Goal: Use online tool/utility

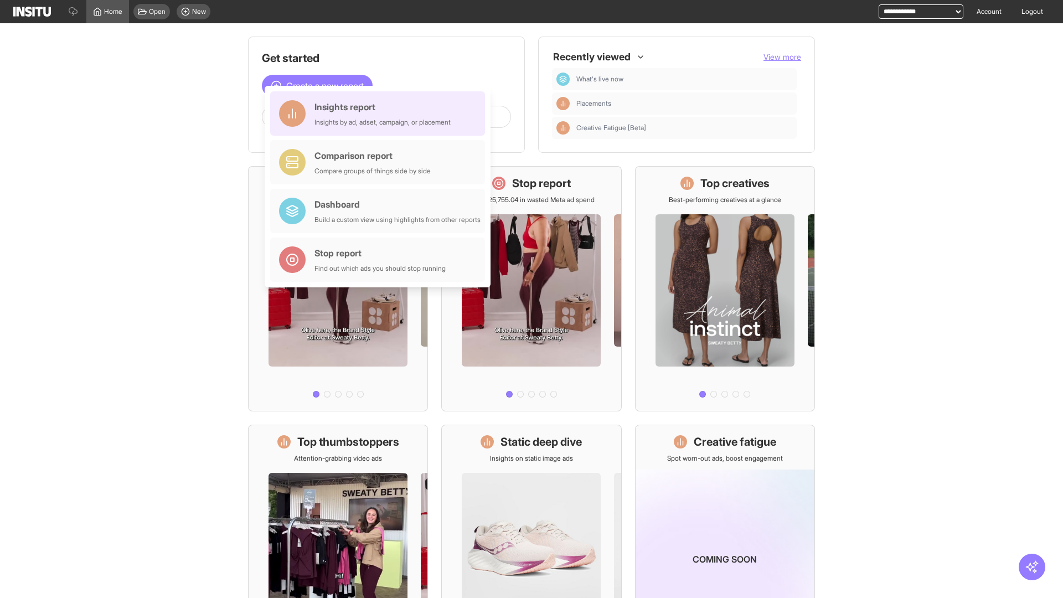
click at [380, 113] on div "Insights report Insights by ad, adset, campaign, or placement" at bounding box center [382, 113] width 136 height 27
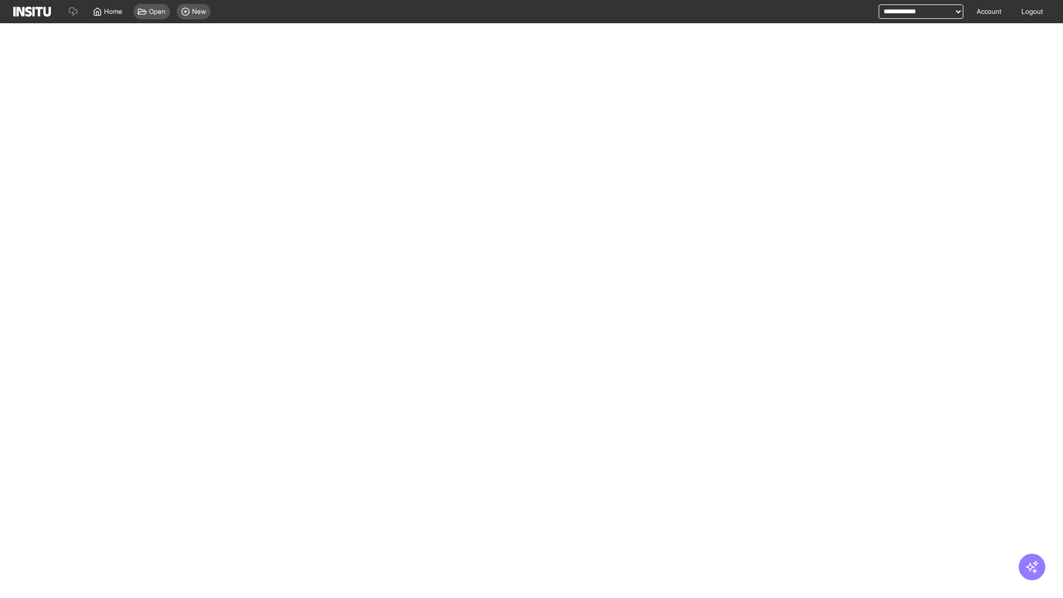
select select "**"
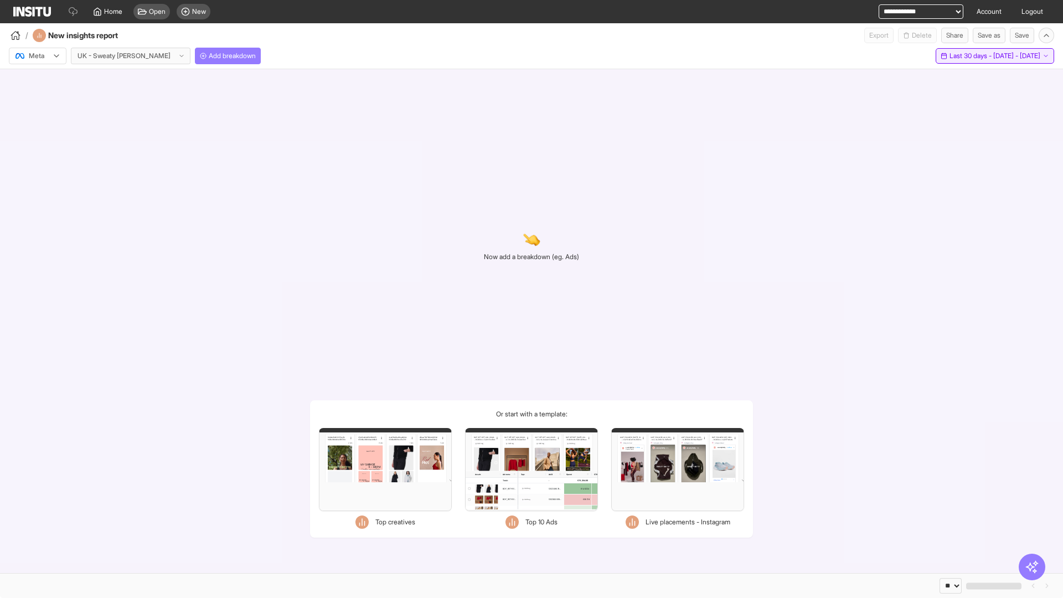
click at [971, 56] on span "Last 30 days - [DATE] - [DATE]" at bounding box center [994, 55] width 91 height 9
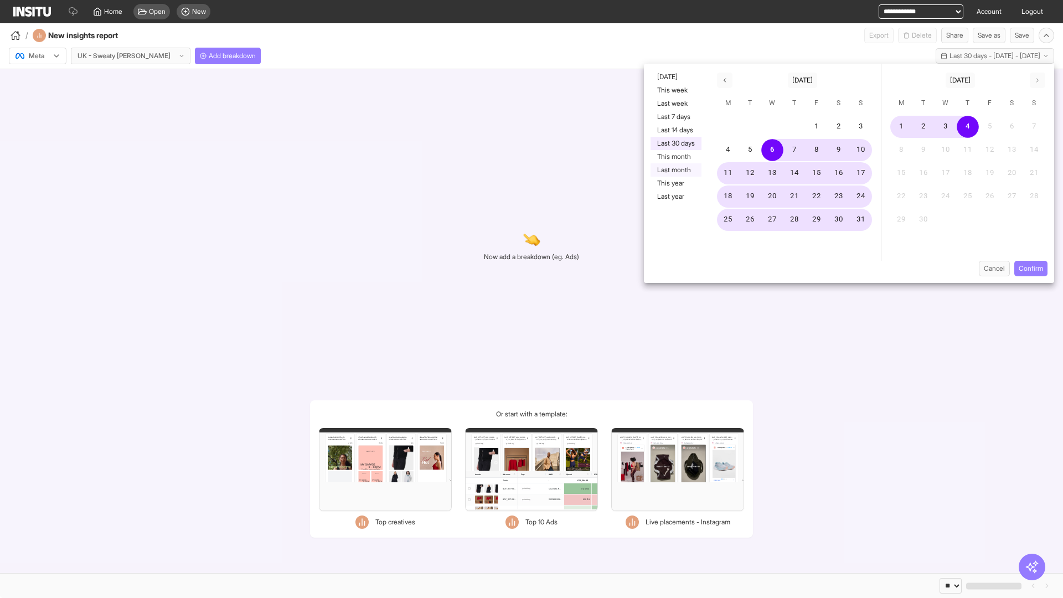
click at [675, 170] on button "Last month" at bounding box center [675, 169] width 51 height 13
